Goal: Communication & Community: Answer question/provide support

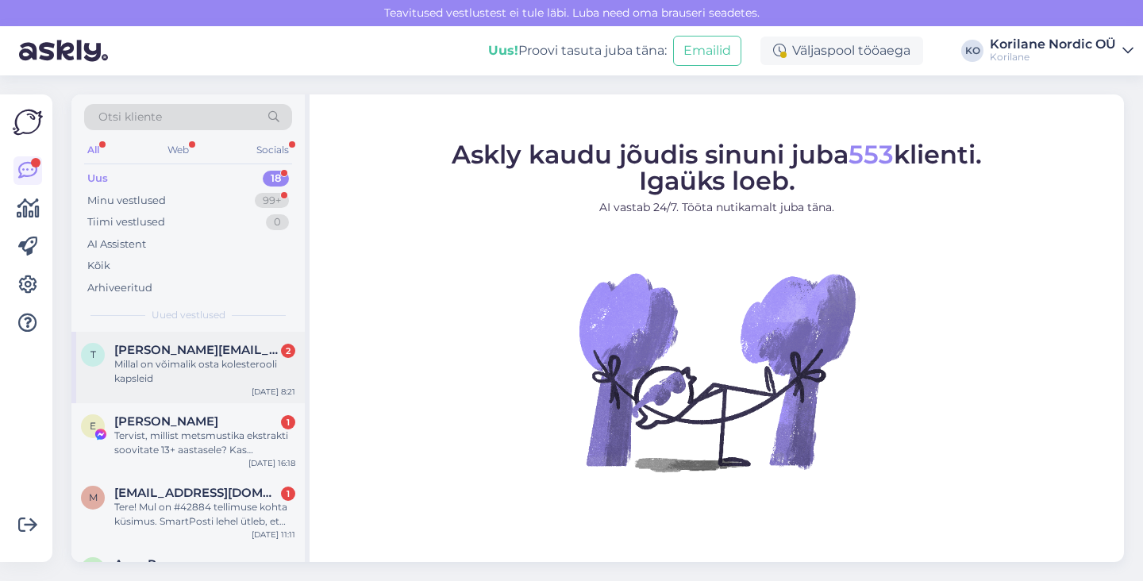
click at [210, 350] on span "[PERSON_NAME][EMAIL_ADDRESS][DOMAIN_NAME]" at bounding box center [196, 350] width 165 height 14
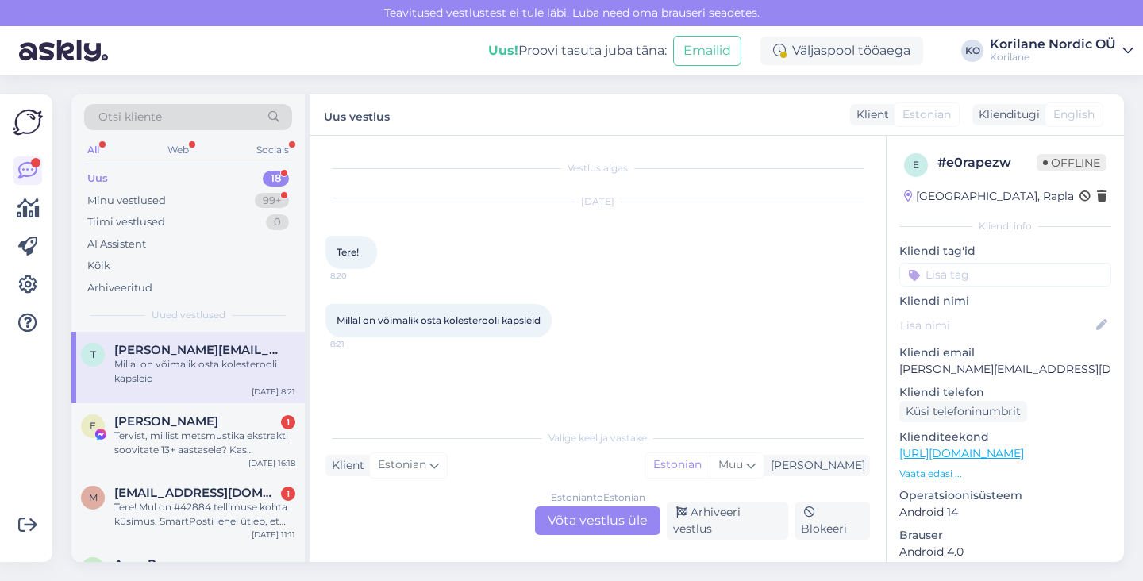
click at [596, 527] on div "Estonian to Estonian Võta vestlus üle" at bounding box center [597, 521] width 125 height 29
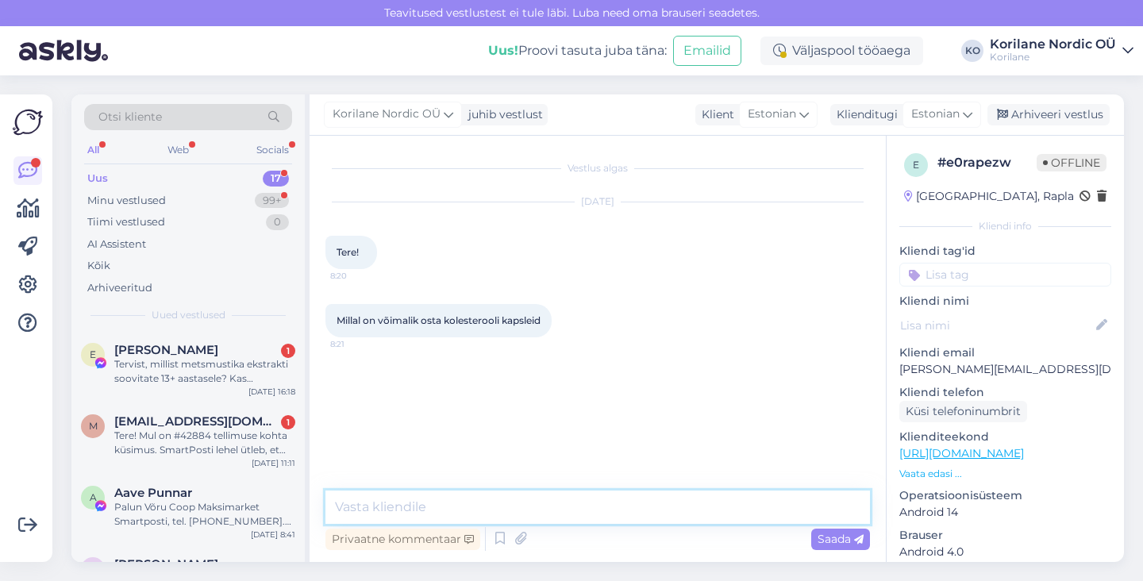
click at [430, 515] on textarea at bounding box center [598, 507] width 545 height 33
paste textarea "Aitäh, et tunnete huvi. Kahjuks on tõesti kolesterooli kapslid hetkel laost ots…"
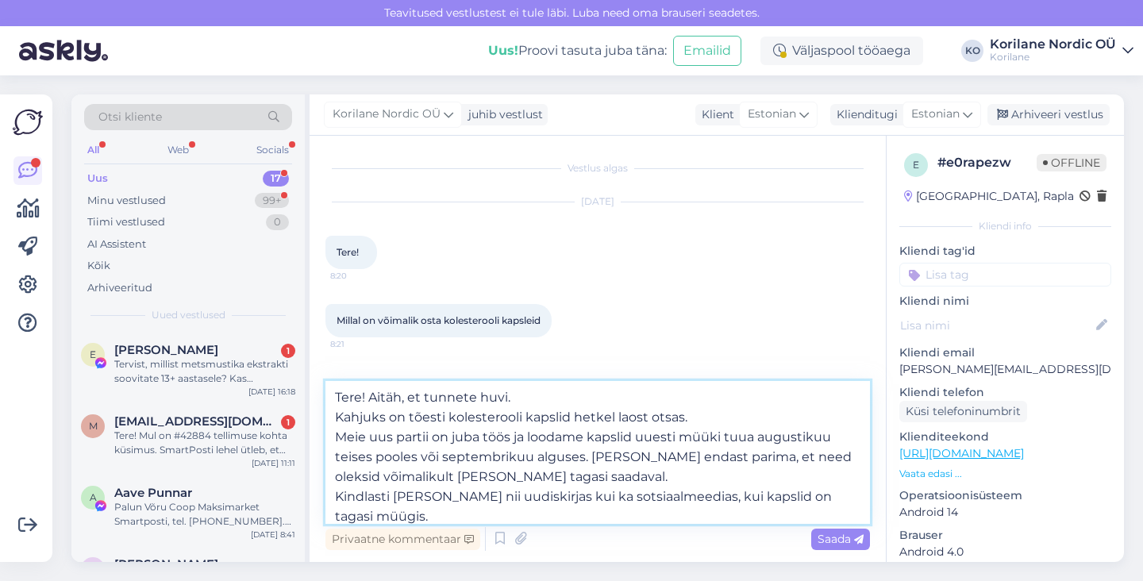
click at [357, 397] on textarea "Tere! Aitäh, et tunnete huvi. Kahjuks on tõesti kolesterooli kapslid hetkel lao…" at bounding box center [598, 452] width 545 height 143
click at [335, 417] on textarea "Tere [PERSON_NAME]! Aitäh, et tunnete huvi. Kahjuks on tõesti kolesterooli kaps…" at bounding box center [598, 452] width 545 height 143
drag, startPoint x: 466, startPoint y: 421, endPoint x: 550, endPoint y: 395, distance: 87.9
click at [549, 395] on textarea "Tere [PERSON_NAME]! Aitäh, et tunnete huvi. Kahjuks on tõesti kolesterooli kaps…" at bounding box center [598, 452] width 545 height 143
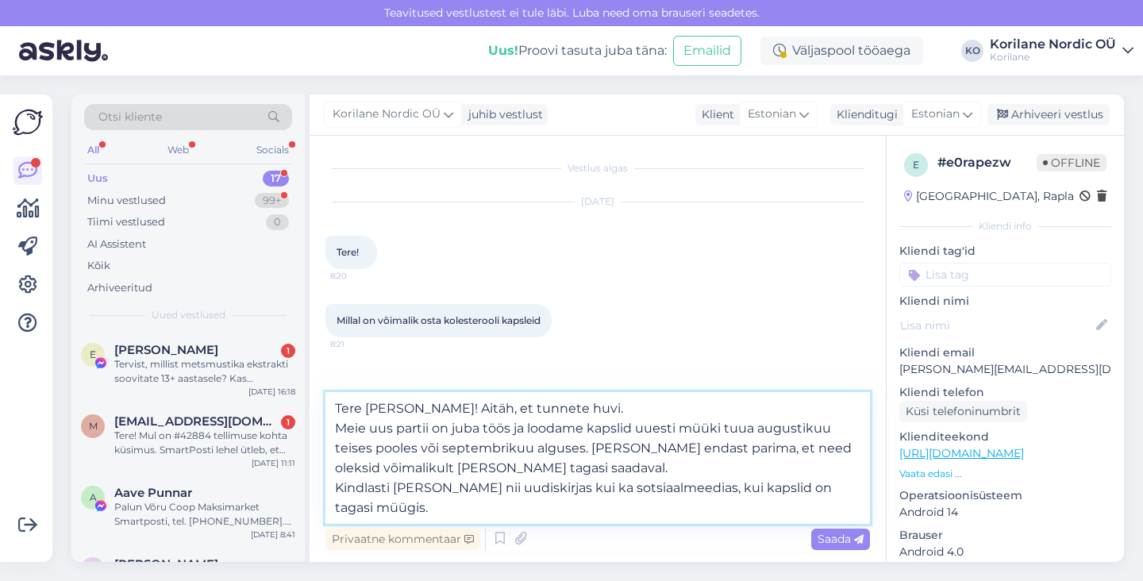
click at [341, 426] on textarea "Tere [PERSON_NAME]! Aitäh, et tunnete huvi. Meie uus partii on juba töös ja loo…" at bounding box center [598, 458] width 545 height 132
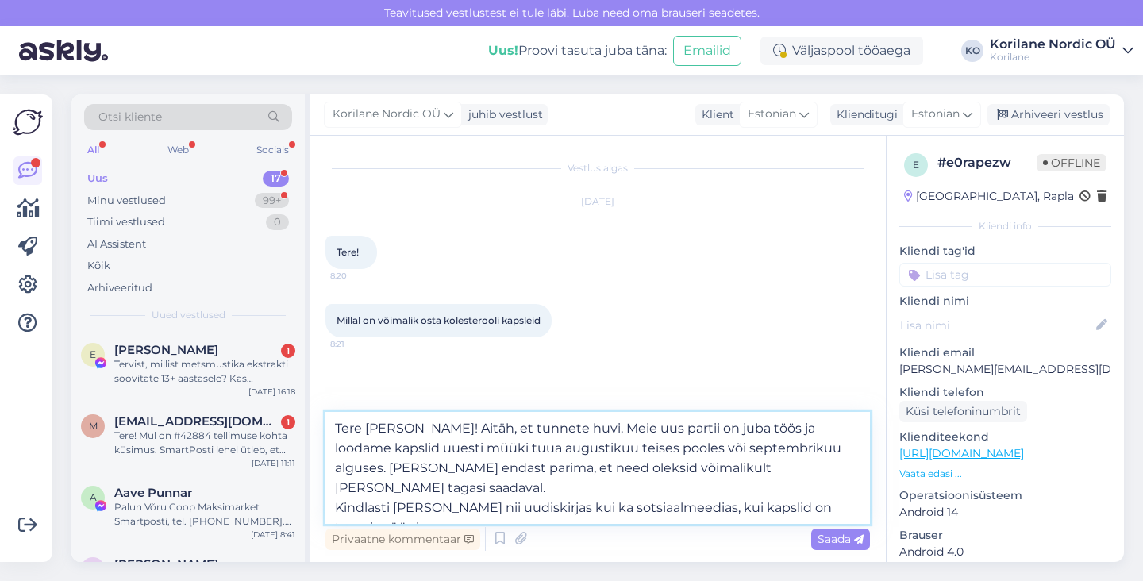
click at [652, 430] on textarea "Tere [PERSON_NAME]! Aitäh, et tunnete huvi. Meie uus partii on juba töös ja loo…" at bounding box center [598, 468] width 545 height 112
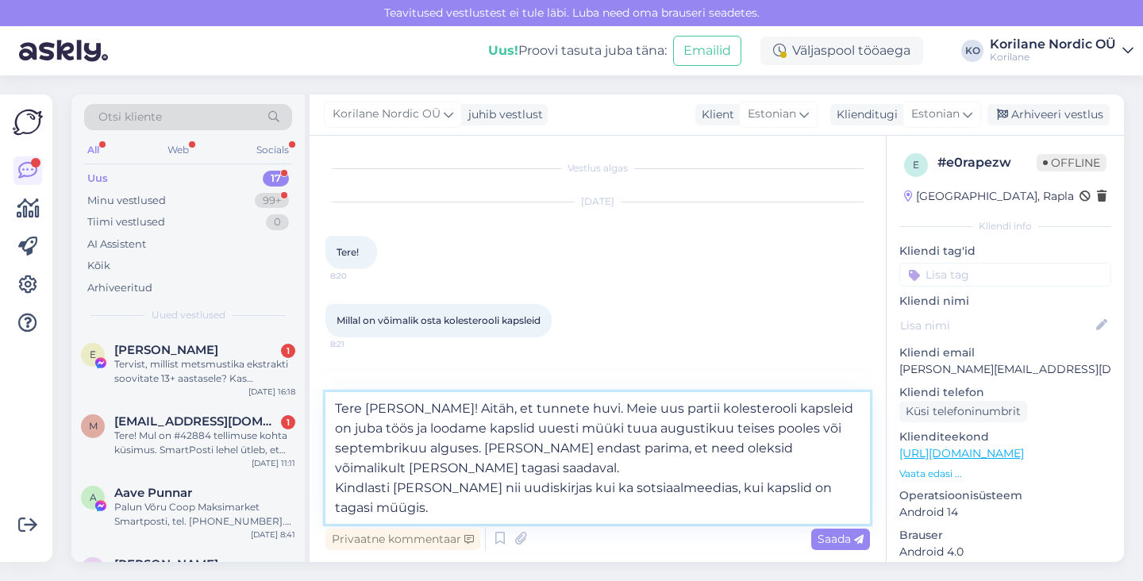
click at [334, 487] on textarea "Tere [PERSON_NAME]! Aitäh, et tunnete huvi. Meie uus partii kolesterooli kapsle…" at bounding box center [598, 458] width 545 height 132
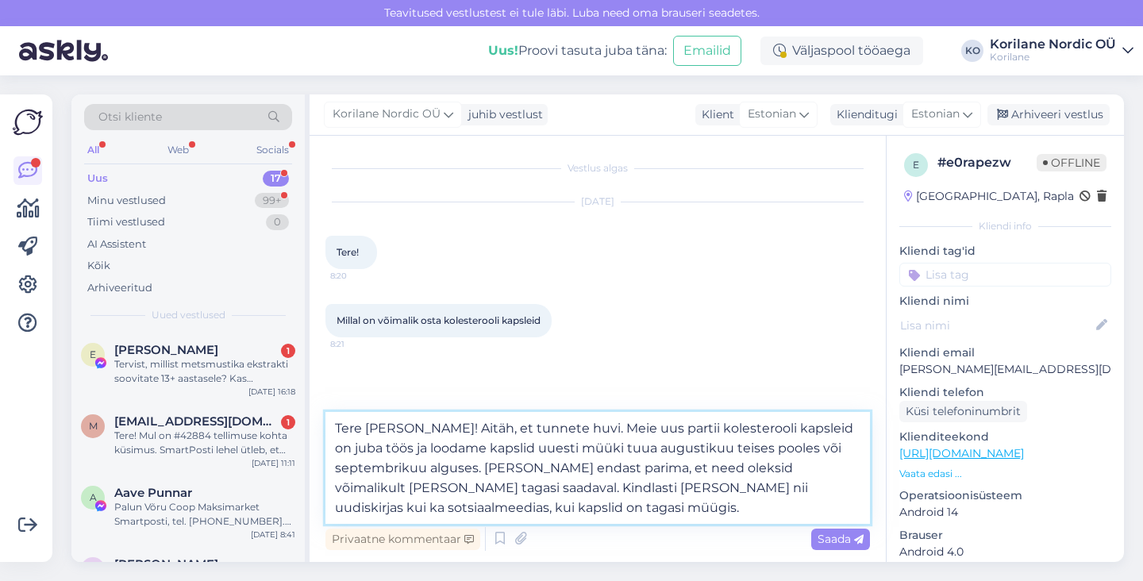
click at [611, 506] on textarea "Tere [PERSON_NAME]! Aitäh, et tunnete huvi. Meie uus partii kolesterooli kapsle…" at bounding box center [598, 468] width 545 height 112
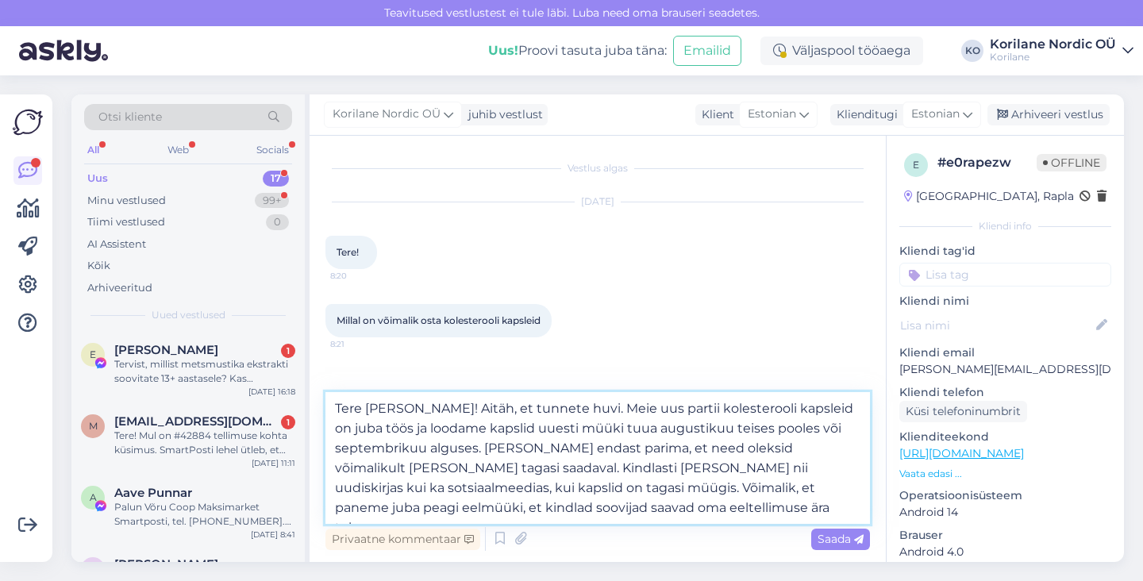
click at [702, 492] on textarea "Tere [PERSON_NAME]! Aitäh, et tunnete huvi. Meie uus partii kolesterooli kapsle…" at bounding box center [598, 458] width 545 height 132
click at [541, 507] on textarea "Tere [PERSON_NAME]! Aitäh, et tunnete huvi. Meie uus partii kolesterooli kapsle…" at bounding box center [598, 458] width 545 height 132
click at [603, 507] on textarea "Tere [PERSON_NAME]! Aitäh, et tunnete huvi. Meie uus partii kolesterooli kapsle…" at bounding box center [598, 458] width 545 height 132
drag, startPoint x: 686, startPoint y: 507, endPoint x: 624, endPoint y: 507, distance: 61.9
click at [624, 507] on textarea "Tere [PERSON_NAME]! Aitäh, et tunnete huvi. Meie uus partii kolesterooli kapsle…" at bounding box center [598, 458] width 545 height 132
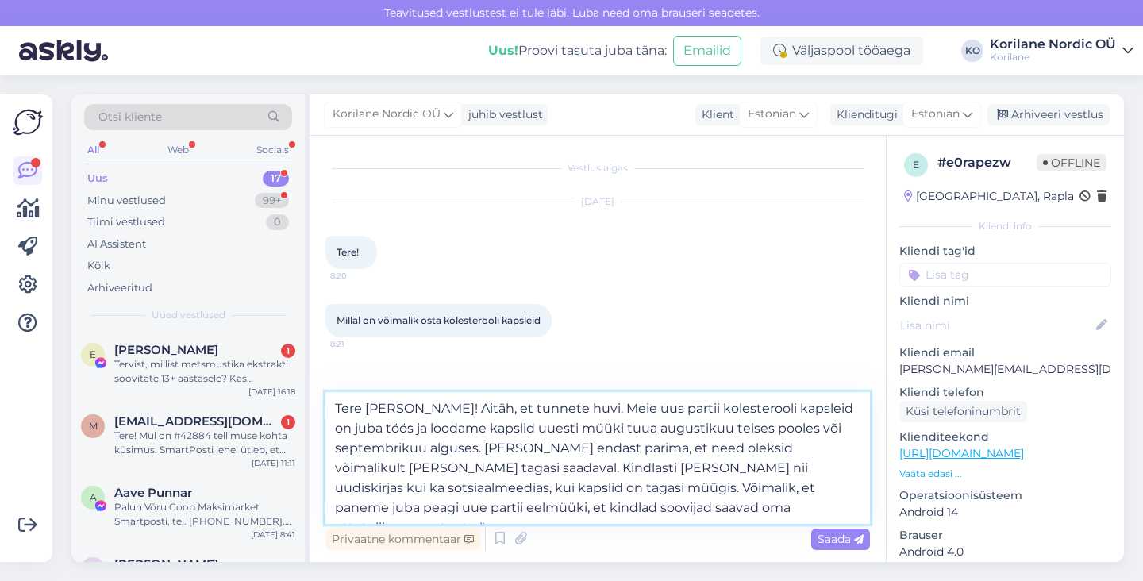
drag, startPoint x: 712, startPoint y: 502, endPoint x: 336, endPoint y: 409, distance: 387.7
click at [335, 409] on textarea "Tere [PERSON_NAME]! Aitäh, et tunnete huvi. Meie uus partii kolesterooli kapsle…" at bounding box center [598, 458] width 545 height 132
click at [688, 495] on textarea "Tere [PERSON_NAME]! Aitäh, et tunnete huvi. Meie uus partii kolesterooli kapsle…" at bounding box center [598, 458] width 545 height 132
drag, startPoint x: 501, startPoint y: 487, endPoint x: 707, endPoint y: 515, distance: 208.4
click at [707, 515] on textarea "Tere [PERSON_NAME]! Aitäh, et tunnete huvi. Meie uus partii kolesterooli kapsle…" at bounding box center [598, 458] width 545 height 132
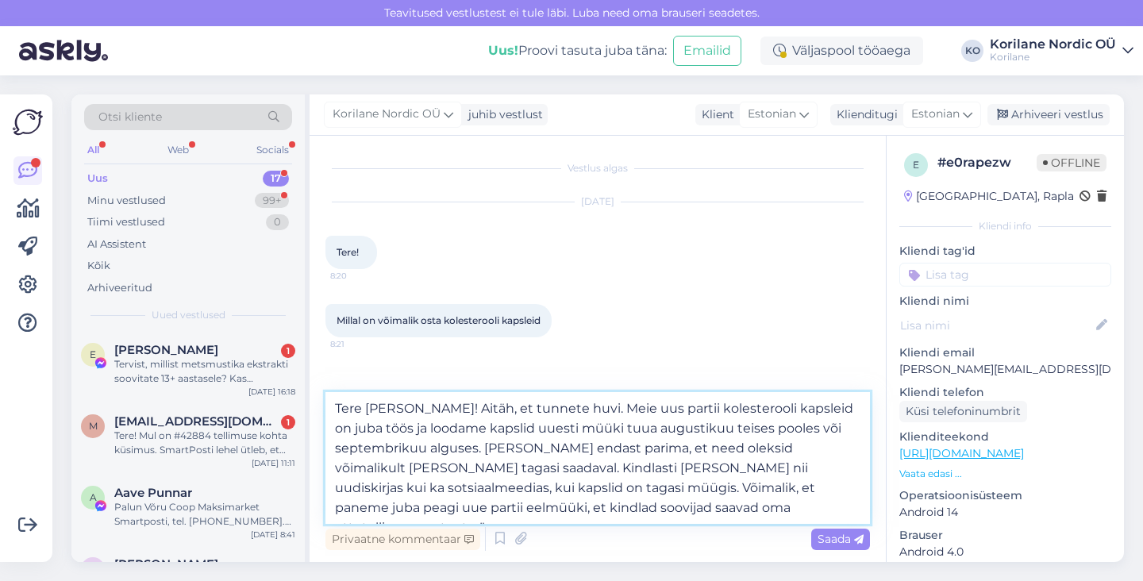
paste textarea "Võimalik, et avame peagi ka eelmüügi, et kindlad huvilised saaksid toote ettete…"
click at [499, 486] on textarea "Tere [PERSON_NAME]! Aitäh, et tunnete huvi. Meie uus partii kolesterooli kapsle…" at bounding box center [598, 458] width 545 height 132
click at [804, 504] on textarea "Tere [PERSON_NAME]! Aitäh, et tunnete huvi. Meie uus partii kolesterooli kapsle…" at bounding box center [598, 458] width 545 height 132
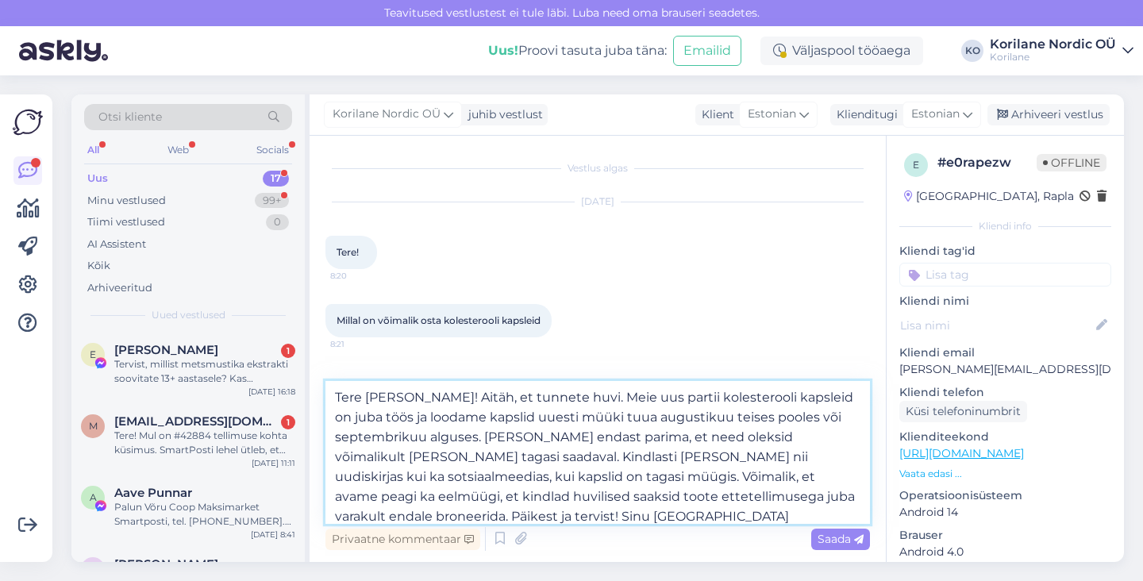
type textarea "Tere [PERSON_NAME]! Aitäh, et tunnete huvi. Meie uus partii kolesterooli kapsle…"
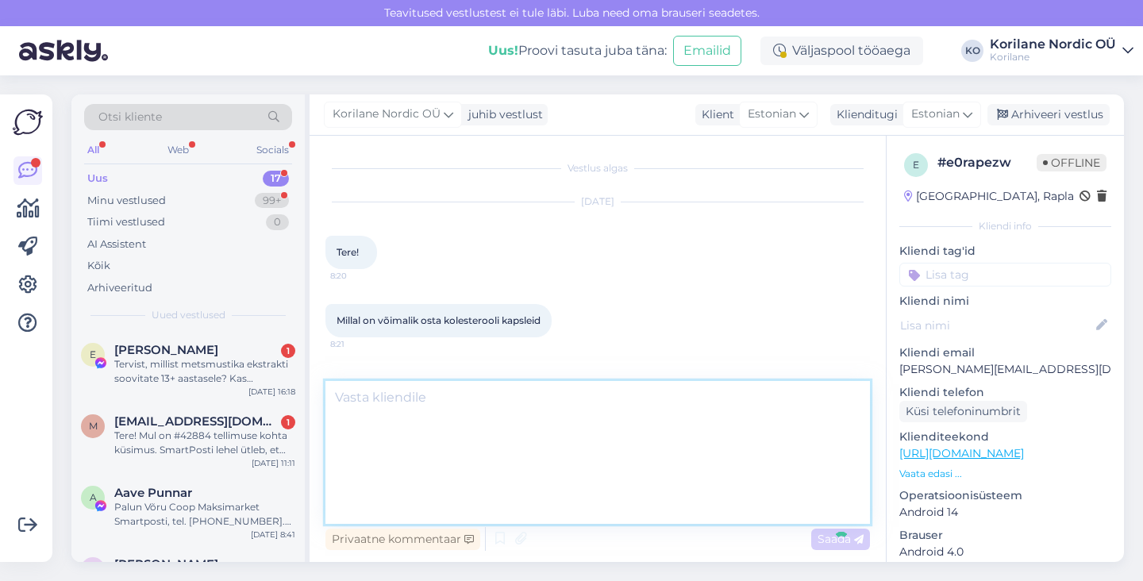
scroll to position [61, 0]
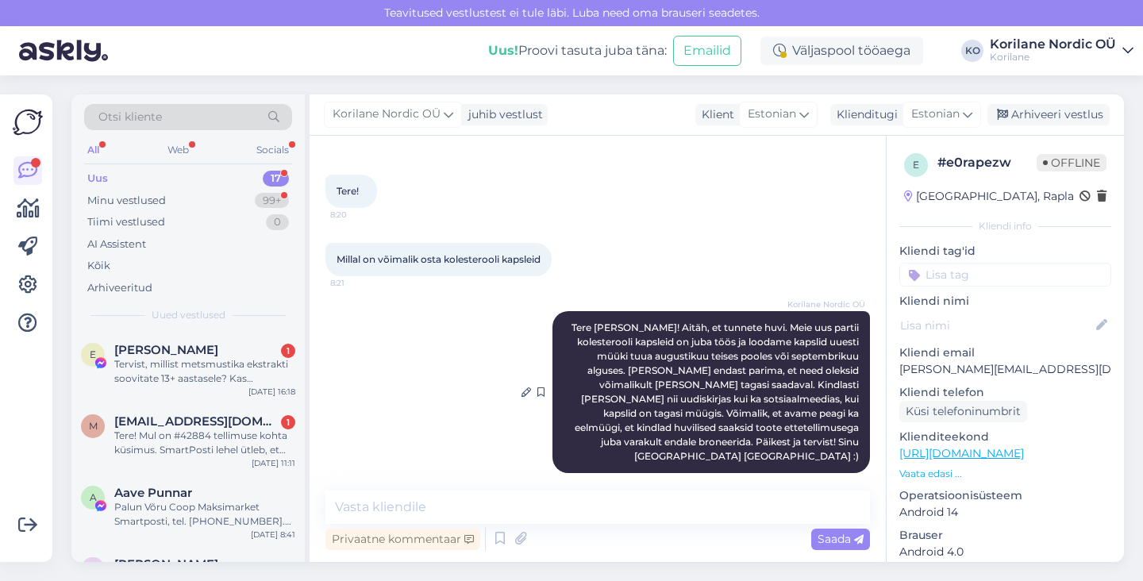
click at [658, 384] on span "Tere [PERSON_NAME]! Aitäh, et tunnete huvi. Meie uus partii kolesterooli kapsle…" at bounding box center [717, 392] width 290 height 141
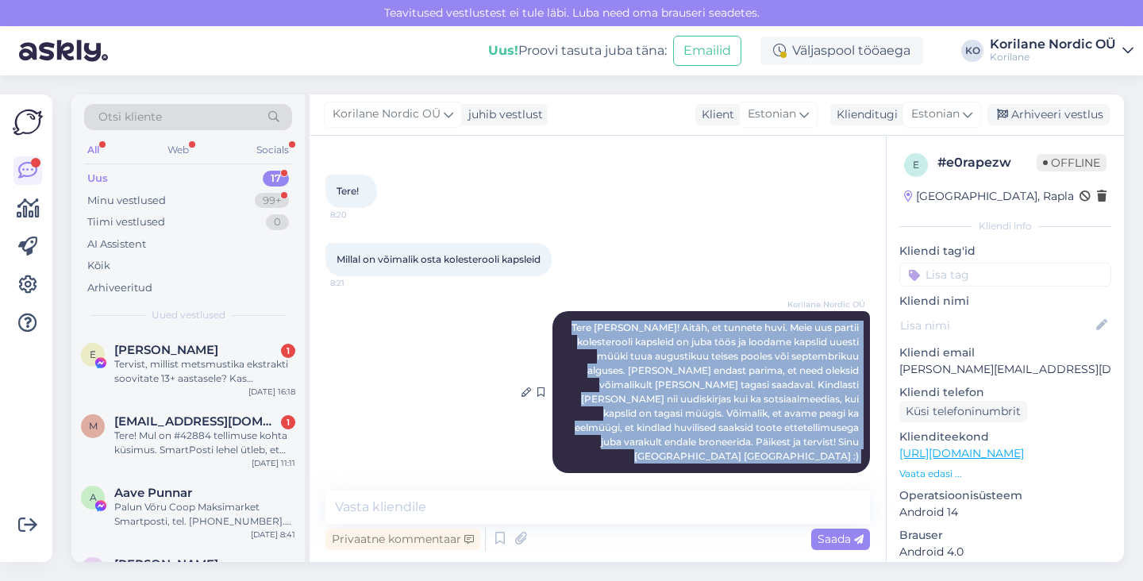
click at [658, 384] on span "Tere [PERSON_NAME]! Aitäh, et tunnete huvi. Meie uus partii kolesterooli kapsle…" at bounding box center [717, 392] width 290 height 141
copy div "Tere [PERSON_NAME]! Aitäh, et tunnete huvi. Meie uus partii kolesterooli kapsle…"
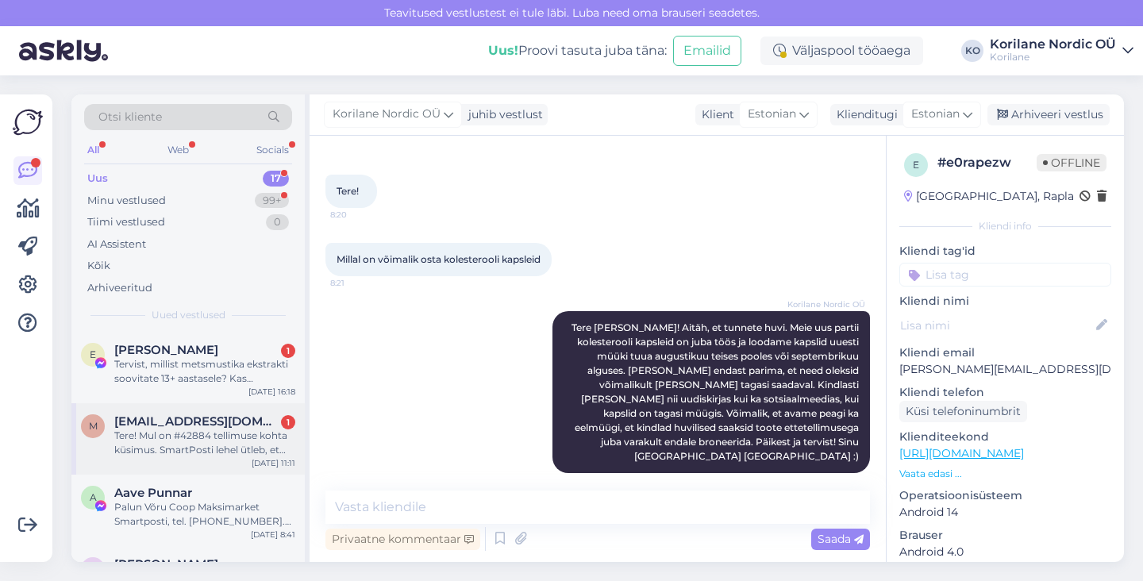
click at [145, 451] on div "Tere! Mul on #42884 tellimuse kohta küsimus. SmartPosti lehel ütleb, et saadeti…" at bounding box center [204, 443] width 181 height 29
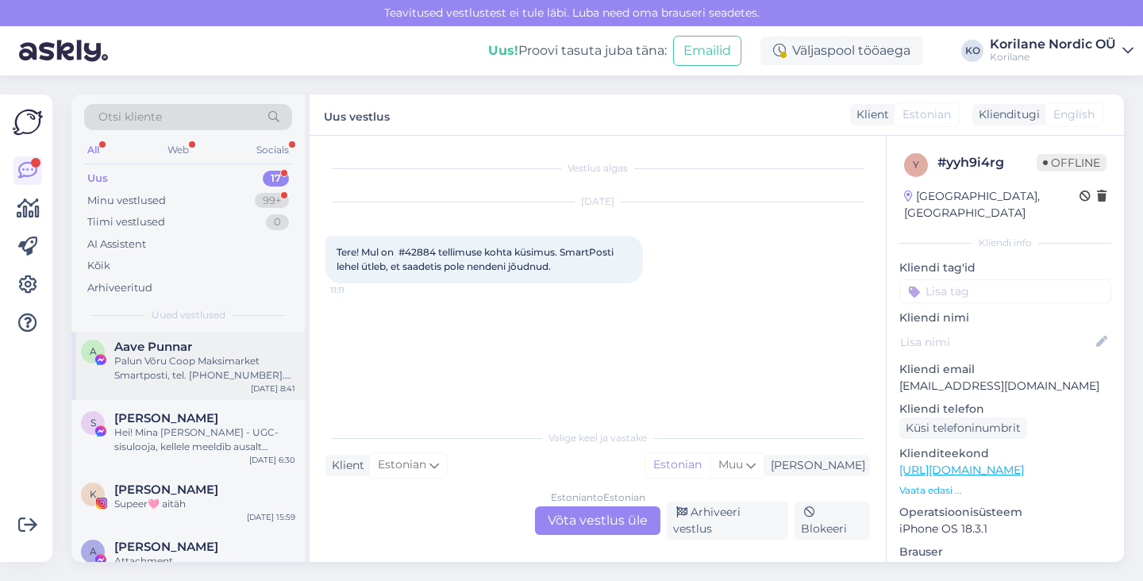
scroll to position [0, 0]
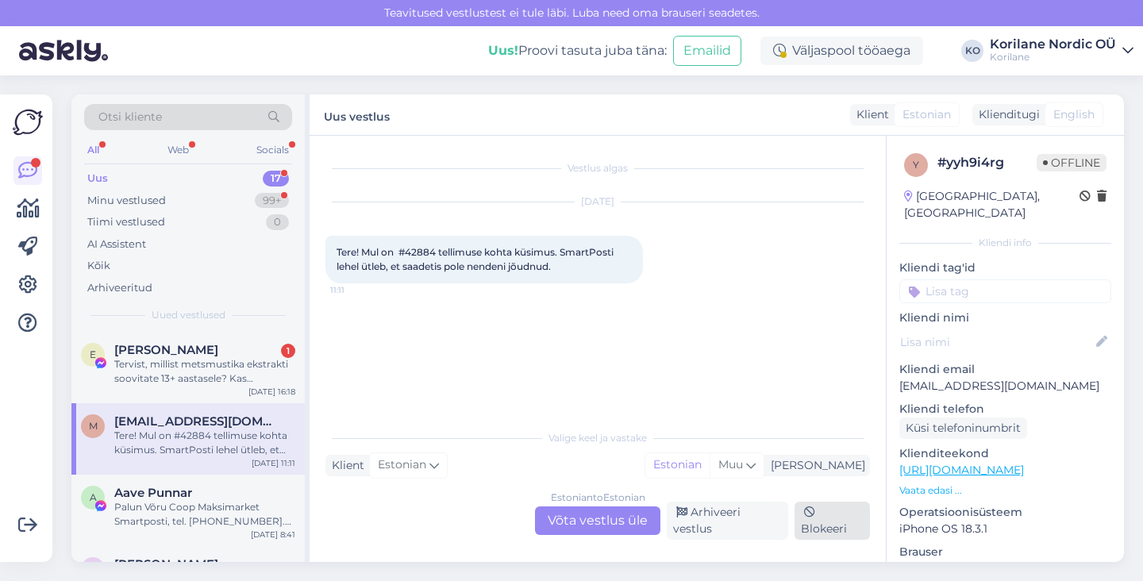
click at [850, 518] on div "Blokeeri" at bounding box center [832, 521] width 75 height 38
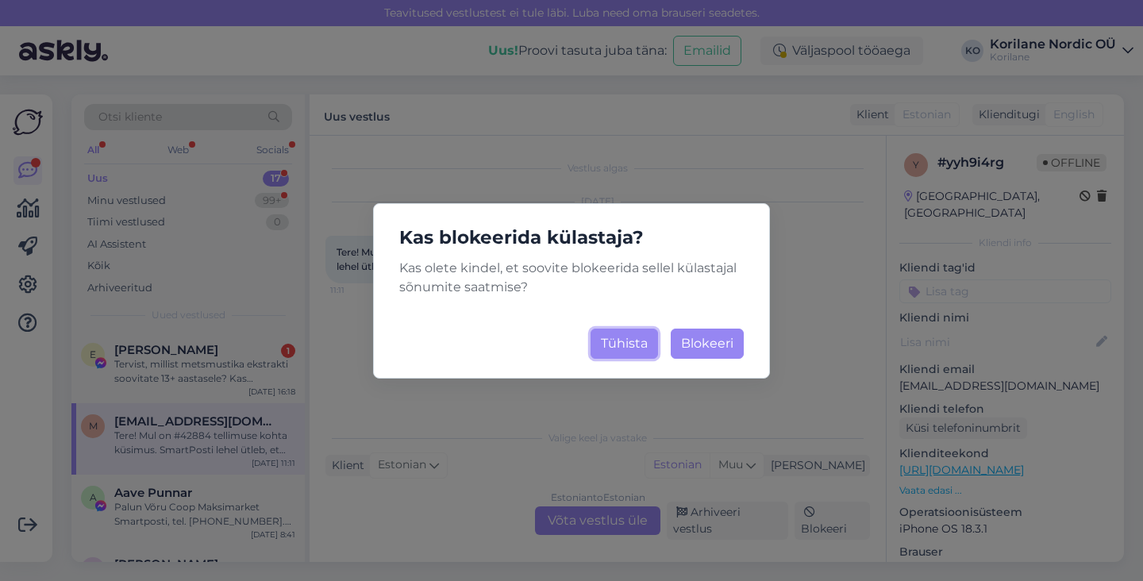
click at [605, 341] on button "Tühista" at bounding box center [624, 344] width 67 height 30
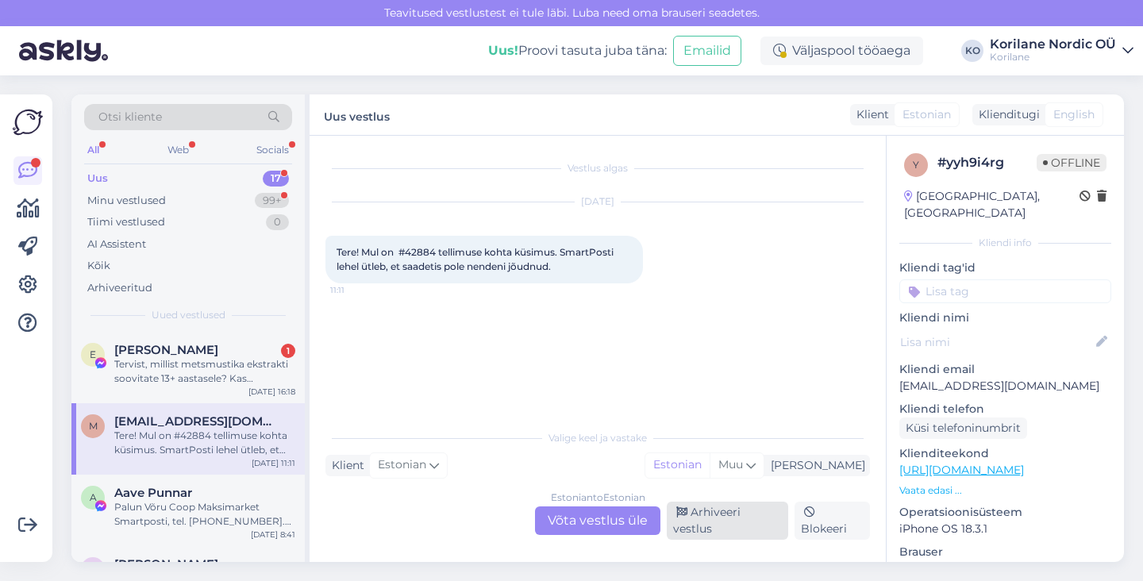
click at [728, 529] on div "Arhiveeri vestlus" at bounding box center [727, 521] width 121 height 38
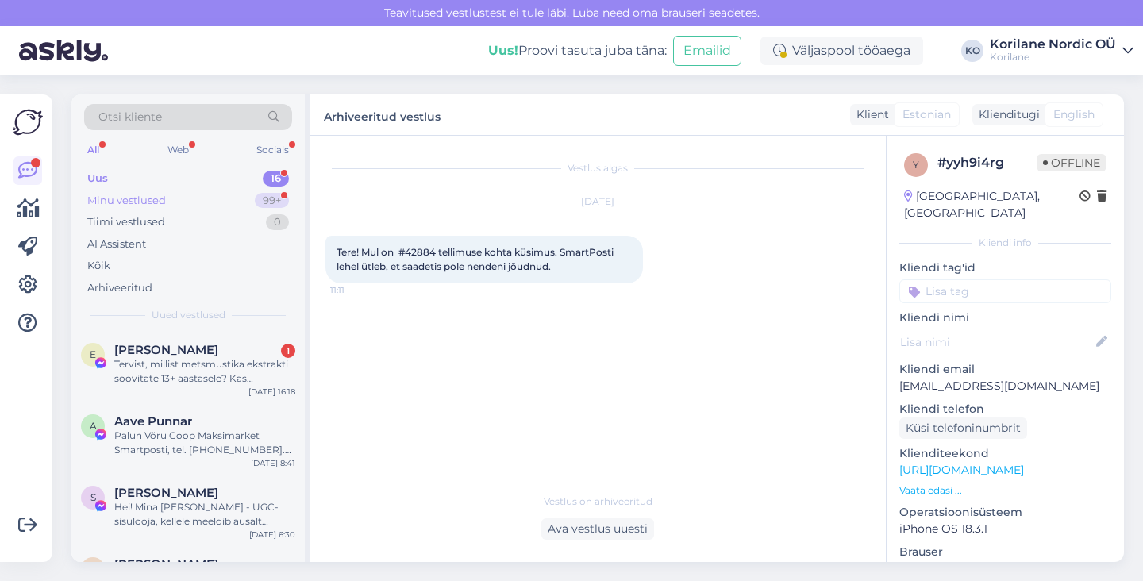
click at [153, 204] on div "Minu vestlused" at bounding box center [126, 201] width 79 height 16
click at [168, 418] on span "#kfrv6r3k" at bounding box center [144, 421] width 60 height 14
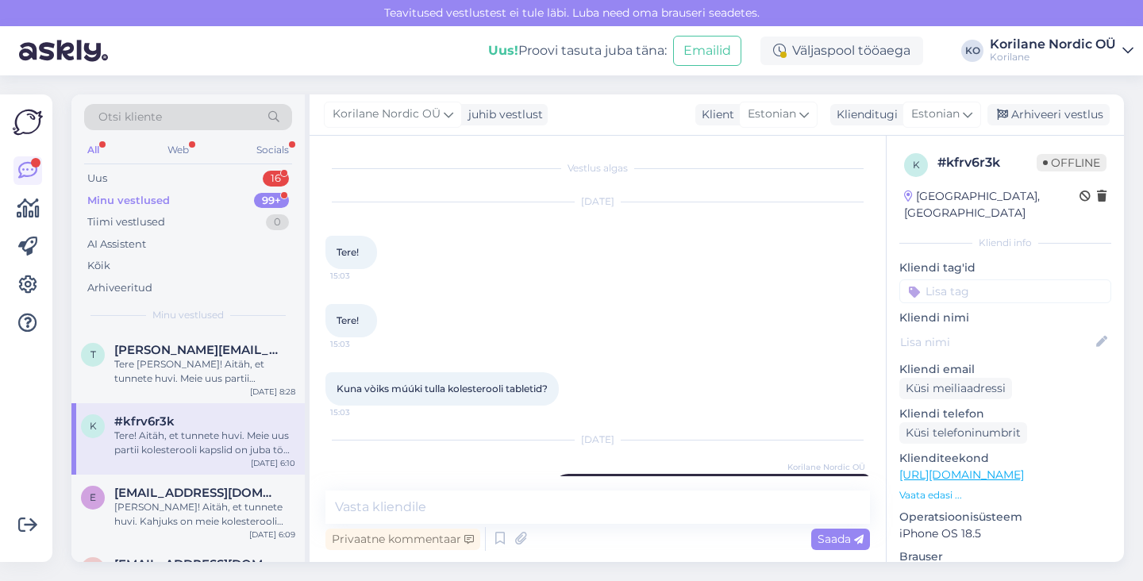
scroll to position [134, 0]
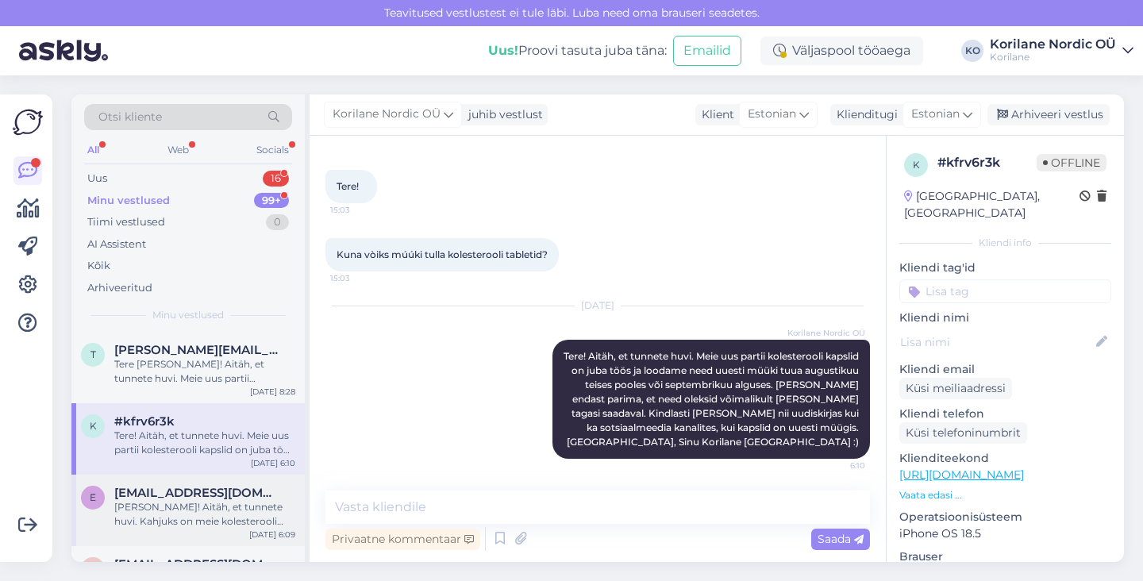
click at [169, 501] on div "[PERSON_NAME]! Aitäh, et tunnete huvi. Kahjuks on meie kolesterooli kapslid het…" at bounding box center [204, 514] width 181 height 29
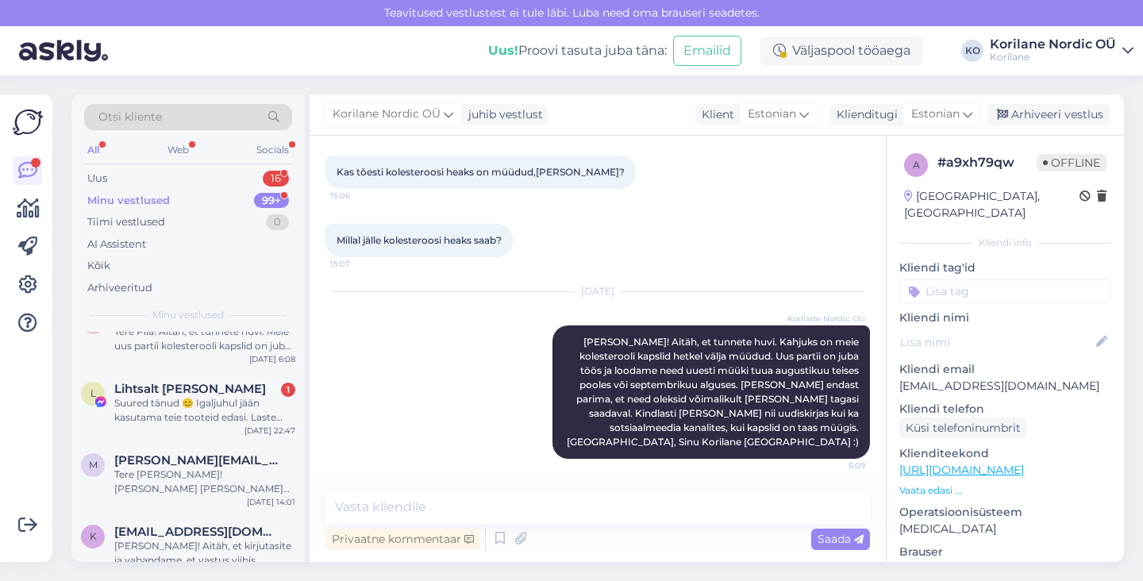
scroll to position [253, 0]
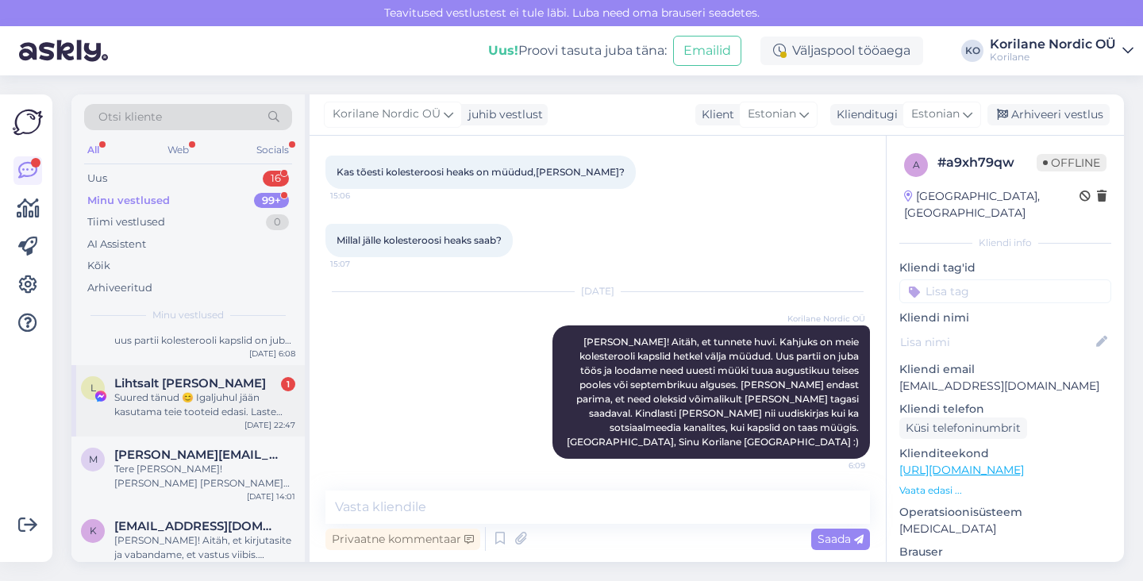
click at [193, 403] on div "Suured tänud 😊 Igaljuhul jään kasutama teie tooteid edasi. Laste vitamiin on me…" at bounding box center [204, 405] width 181 height 29
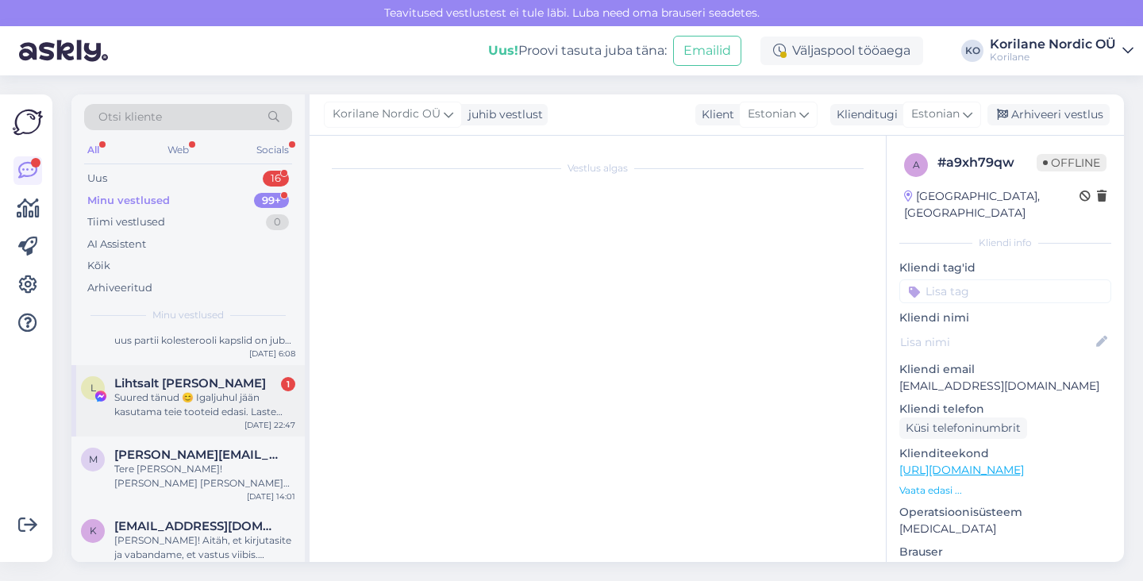
scroll to position [226, 0]
